Goal: Transaction & Acquisition: Purchase product/service

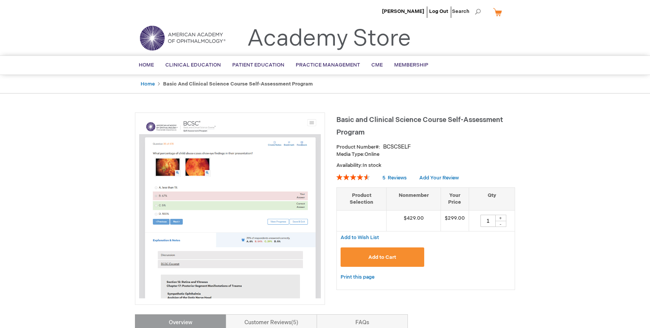
click at [388, 261] on button "Add to Cart" at bounding box center [383, 257] width 84 height 19
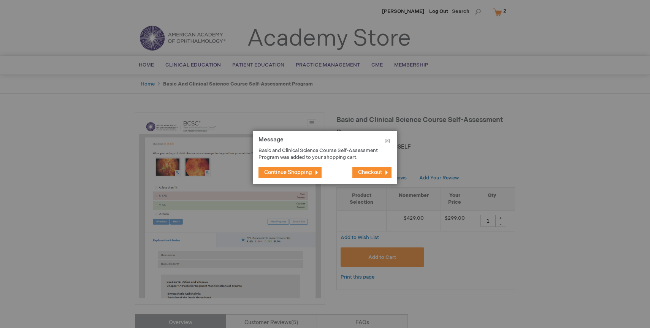
click at [436, 100] on div at bounding box center [325, 164] width 650 height 328
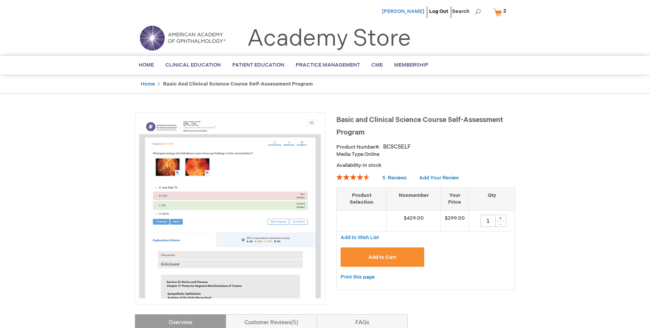
click at [401, 10] on span "[PERSON_NAME]" at bounding box center [403, 11] width 42 height 6
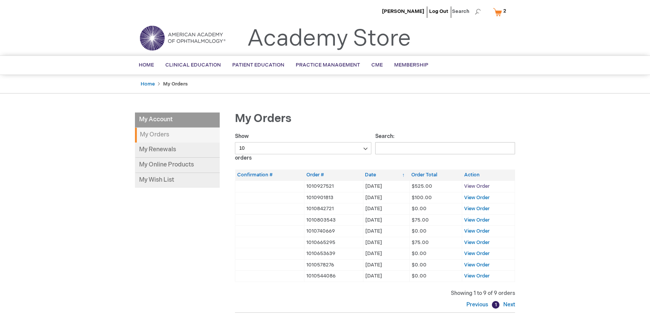
click at [472, 185] on span "View Order" at bounding box center [476, 186] width 25 height 6
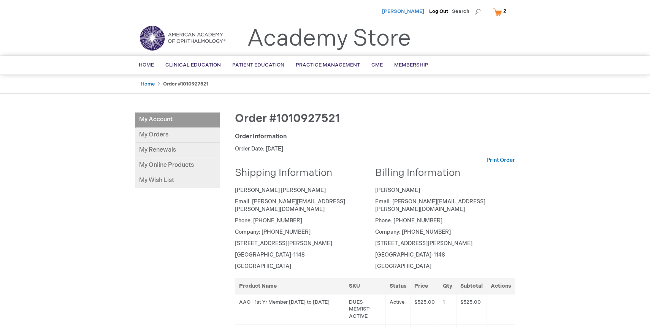
click at [415, 12] on span "[PERSON_NAME]" at bounding box center [403, 11] width 42 height 6
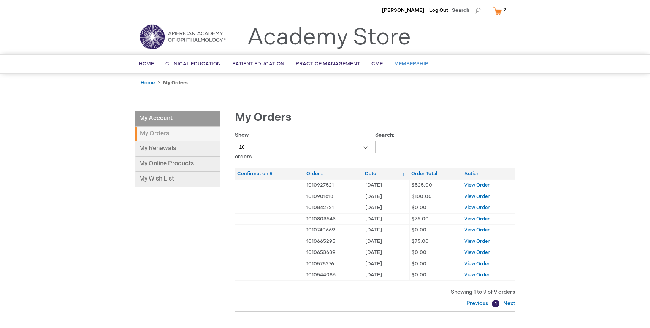
click at [404, 65] on span "Membership" at bounding box center [411, 64] width 34 height 6
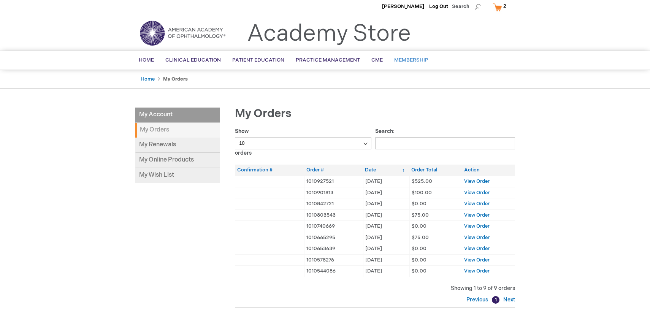
scroll to position [7, 0]
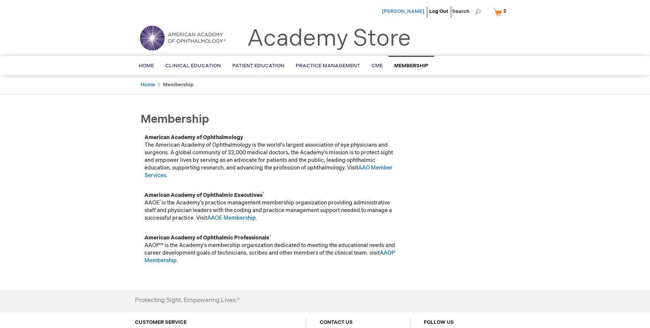
click at [411, 10] on span "[PERSON_NAME]" at bounding box center [403, 11] width 42 height 6
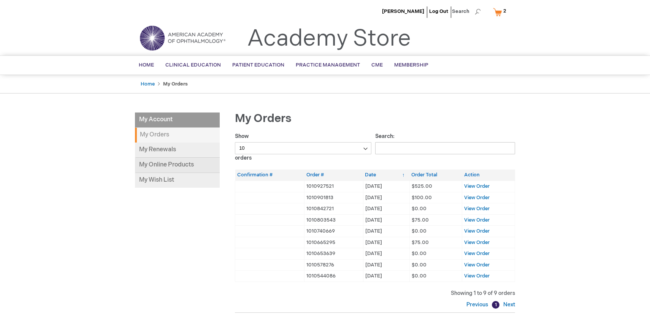
click at [153, 158] on link "My Online Products" at bounding box center [177, 165] width 85 height 15
click at [170, 150] on link "My Renewals" at bounding box center [177, 150] width 85 height 15
click at [400, 11] on span "[PERSON_NAME]" at bounding box center [403, 11] width 42 height 6
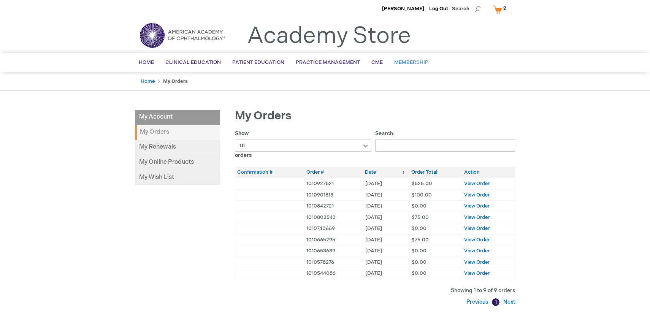
scroll to position [1, 0]
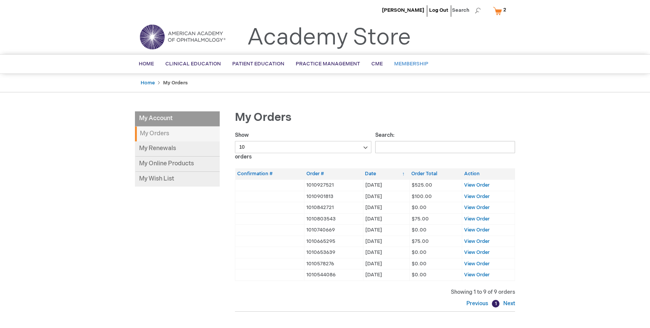
click at [410, 62] on span "Membership" at bounding box center [411, 64] width 34 height 6
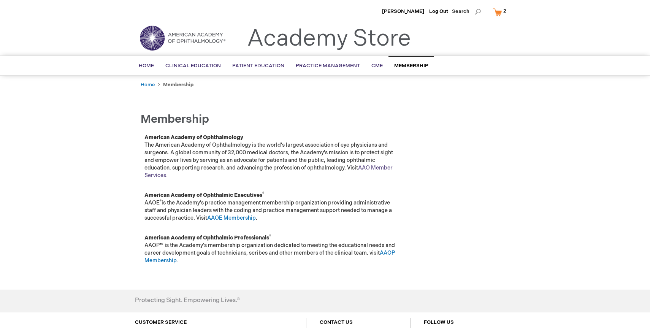
click at [383, 168] on link "AAO Member Services" at bounding box center [269, 172] width 248 height 14
click at [505, 11] on span "2" at bounding box center [505, 11] width 3 height 6
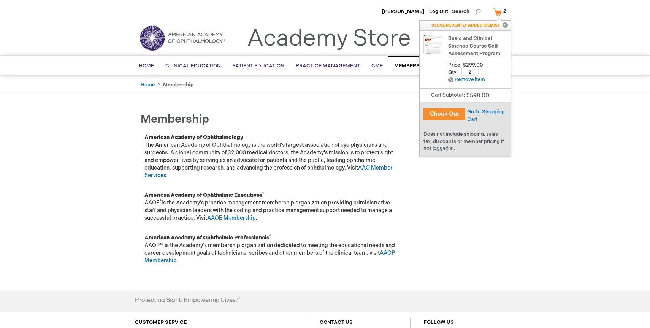
click at [473, 72] on input "2" at bounding box center [470, 72] width 17 height 8
type input "1"
click at [501, 72] on span "Update" at bounding box center [493, 72] width 17 height 6
click at [500, 10] on link "My Cart 1 1 items" at bounding box center [501, 11] width 19 height 13
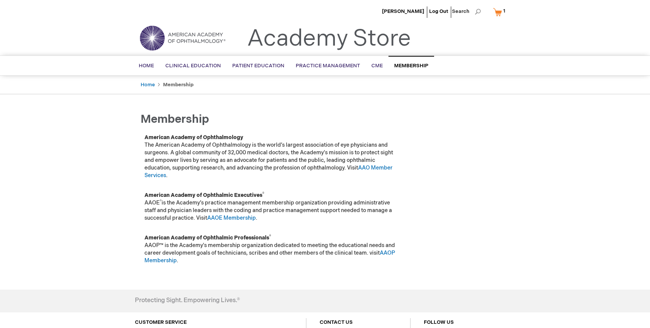
drag, startPoint x: 499, startPoint y: 13, endPoint x: 494, endPoint y: 25, distance: 14.1
click at [499, 13] on link "My Cart 1 1 items" at bounding box center [501, 11] width 19 height 13
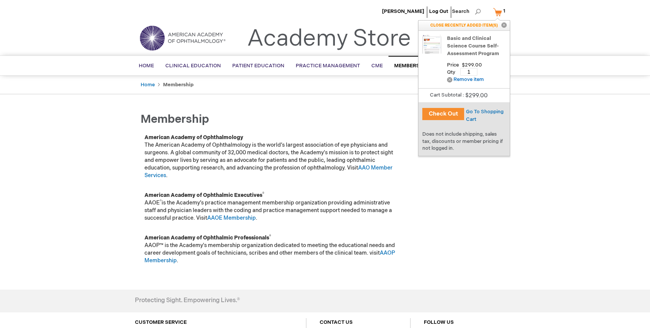
click at [445, 116] on button "Check Out" at bounding box center [444, 114] width 42 height 12
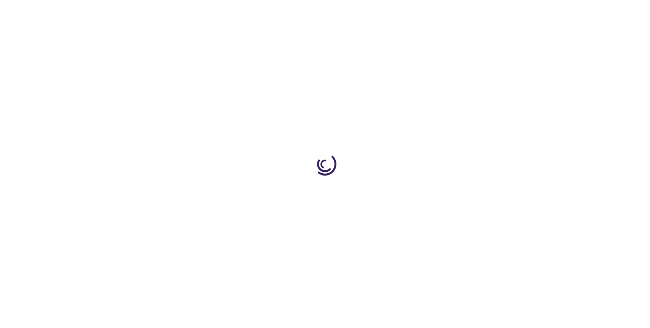
select select "US"
select select "23"
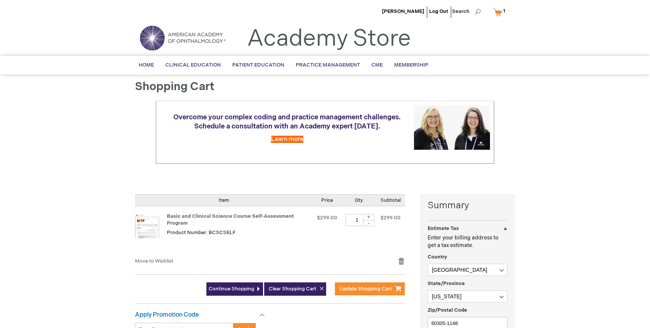
click at [0, 328] on div at bounding box center [0, 328] width 0 height 0
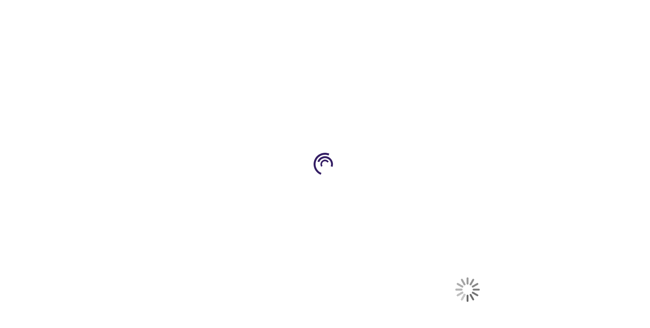
select select "US"
select select "23"
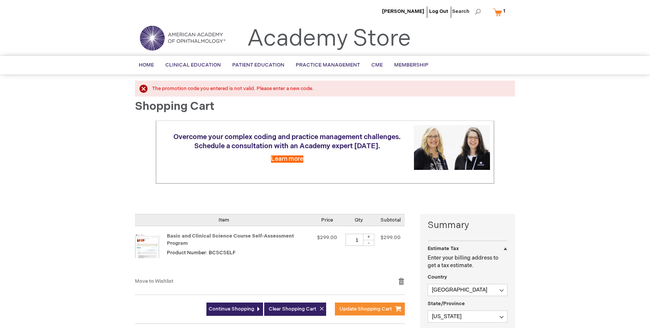
click at [0, 328] on div at bounding box center [0, 328] width 0 height 0
click at [577, 158] on div "Suzanne Kirk Log Out Search My Cart 1 1 items CLOSE RECENTLY ADDED ITEM(S) Clos…" at bounding box center [325, 301] width 650 height 602
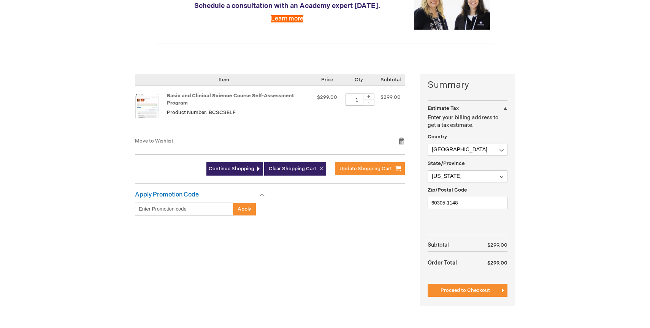
scroll to position [150, 0]
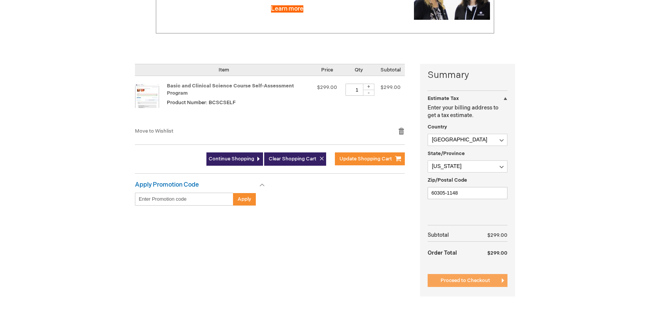
click at [476, 281] on span "Proceed to Checkout" at bounding box center [465, 281] width 49 height 6
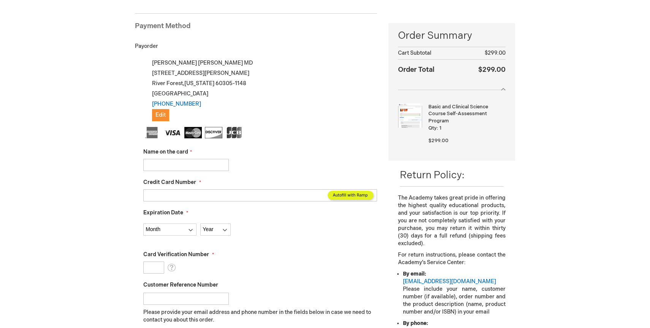
scroll to position [105, 0]
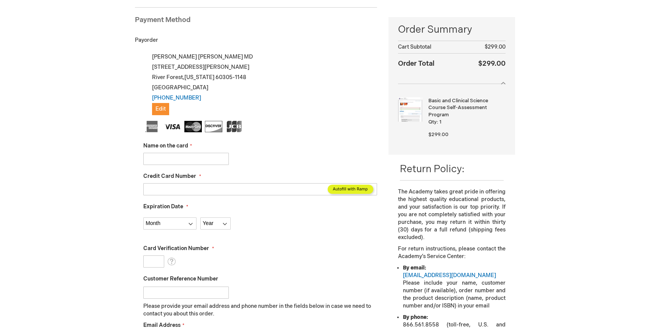
click at [214, 162] on input "Name on the card" at bounding box center [186, 159] width 86 height 12
type input "Jeremy D Snowden"
type input "5187254879333810"
select select "10"
select select "2030"
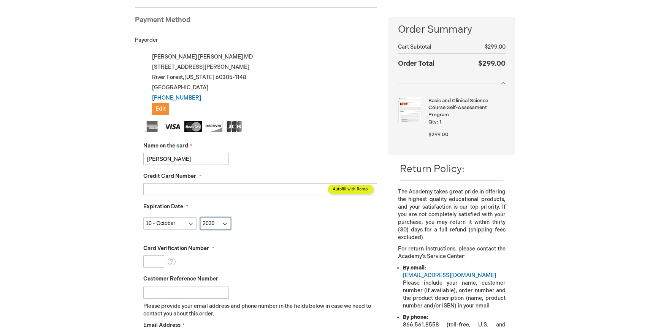
type input "851"
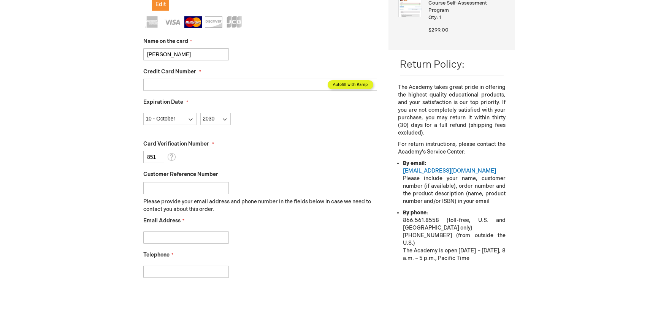
scroll to position [212, 0]
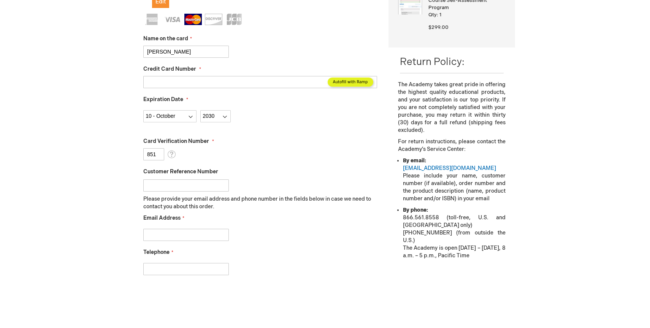
click at [175, 230] on input "Email Address" at bounding box center [186, 235] width 86 height 12
type input "suzannekirk6@gmail.com"
type input "7087104474"
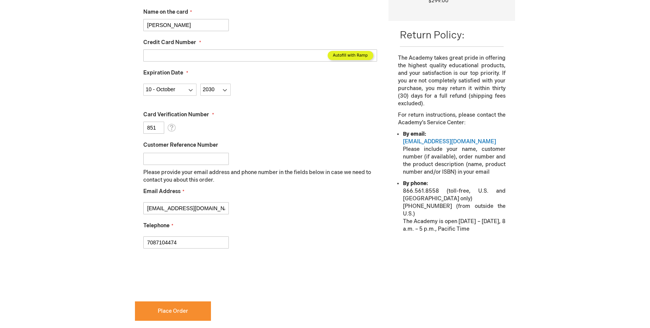
scroll to position [249, 0]
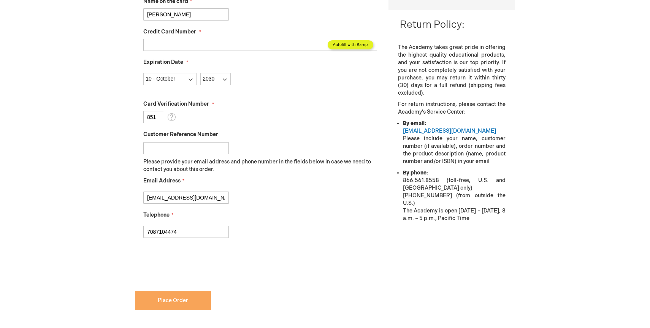
checkbox input "true"
click at [194, 296] on button "Place Order" at bounding box center [173, 300] width 76 height 19
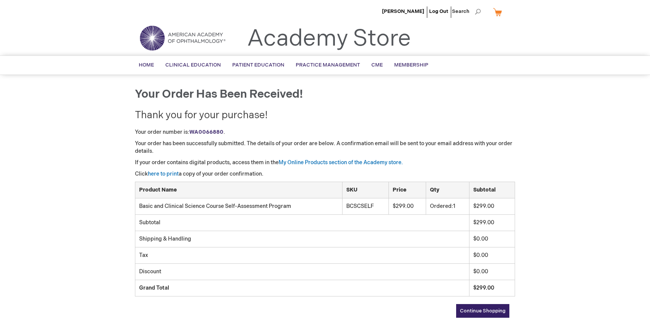
click at [201, 134] on strong "WA0066880" at bounding box center [206, 132] width 34 height 6
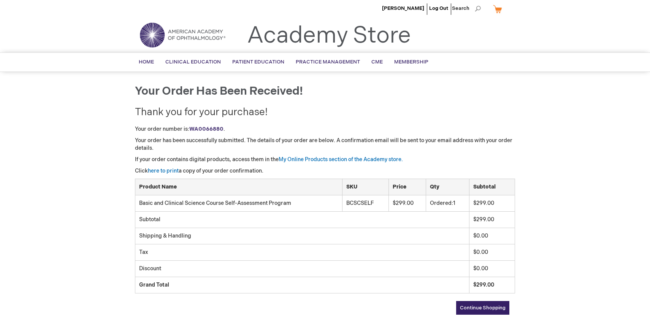
scroll to position [3, 0]
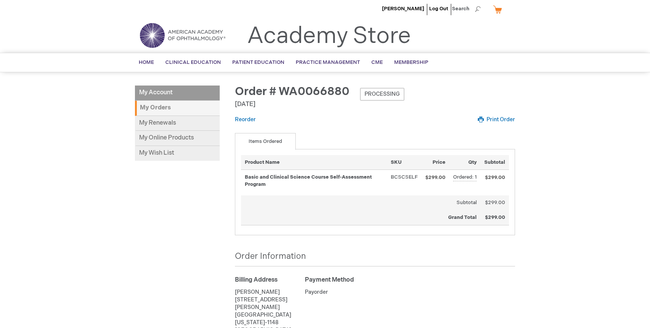
scroll to position [5, 0]
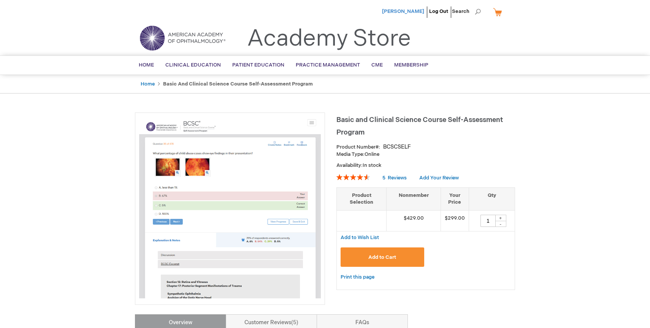
click at [417, 10] on span "[PERSON_NAME]" at bounding box center [403, 11] width 42 height 6
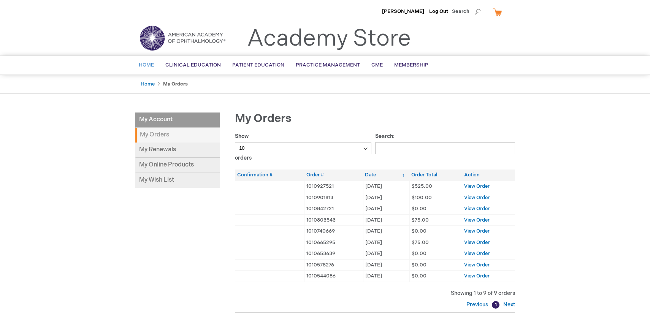
click at [145, 63] on span "Home" at bounding box center [146, 65] width 15 height 6
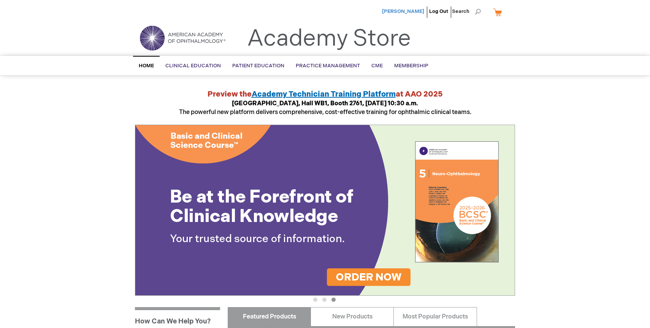
click at [409, 10] on span "[PERSON_NAME]" at bounding box center [403, 11] width 42 height 6
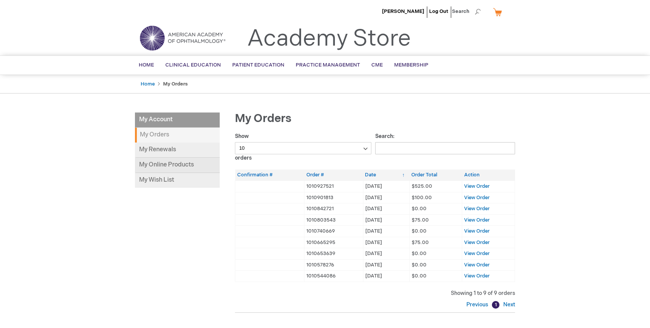
click at [173, 166] on link "My Online Products" at bounding box center [177, 165] width 85 height 15
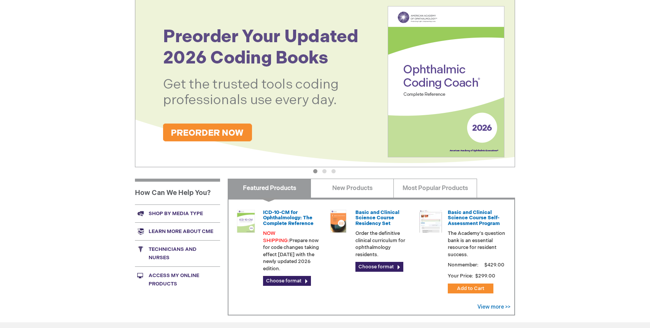
scroll to position [130, 0]
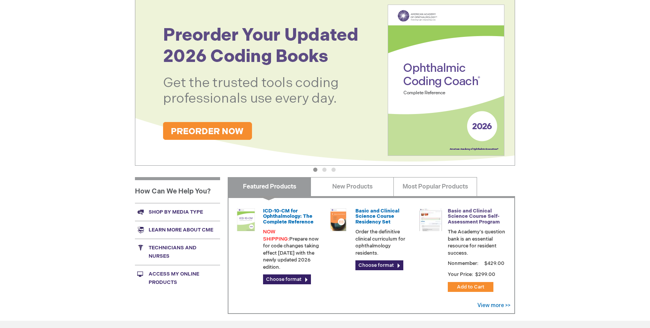
click at [490, 215] on link "Basic and Clinical Science Course Self-Assessment Program" at bounding box center [474, 216] width 52 height 17
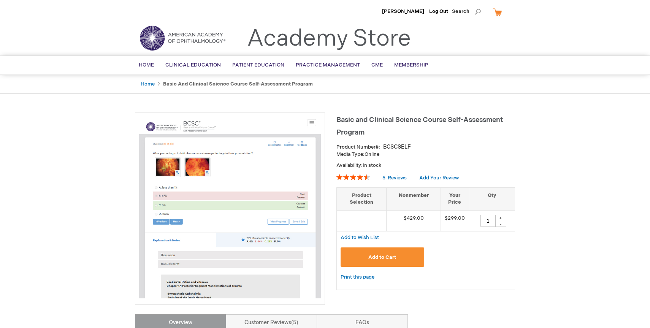
click at [248, 81] on strong "Basic and Clinical Science Course Self-Assessment Program" at bounding box center [238, 84] width 150 height 6
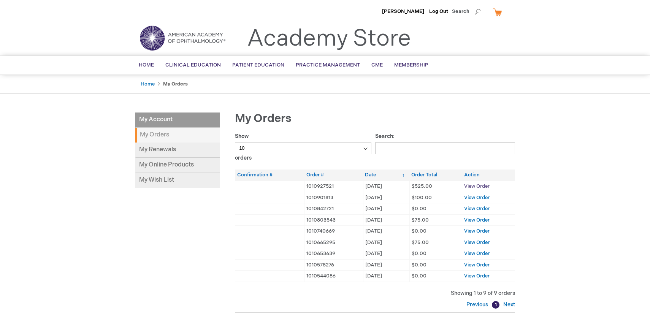
click at [481, 186] on span "View Order" at bounding box center [476, 186] width 25 height 6
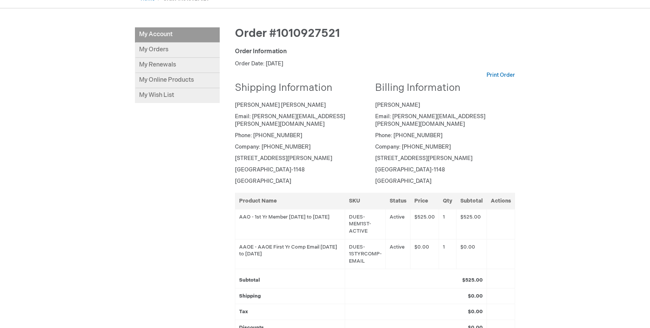
scroll to position [86, 0]
click at [162, 50] on link "My Orders" at bounding box center [177, 49] width 85 height 15
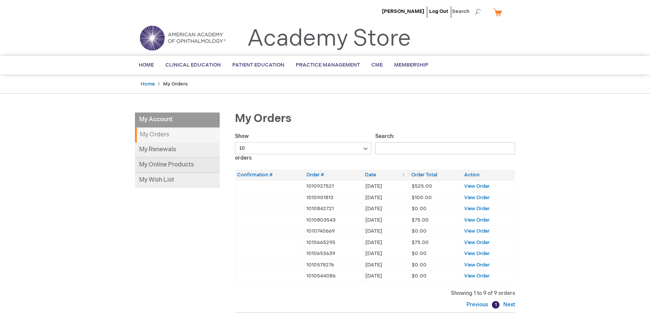
click at [188, 166] on link "My Online Products" at bounding box center [177, 165] width 85 height 15
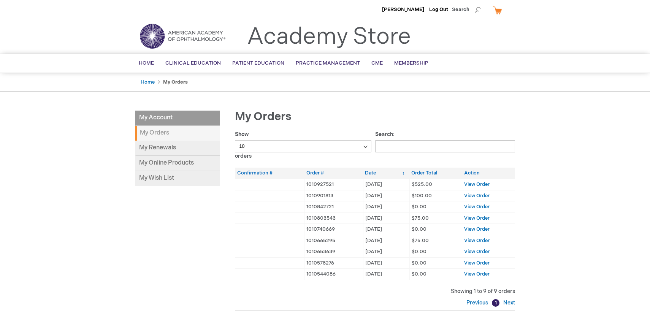
scroll to position [3, 0]
